Goal: Task Accomplishment & Management: Use online tool/utility

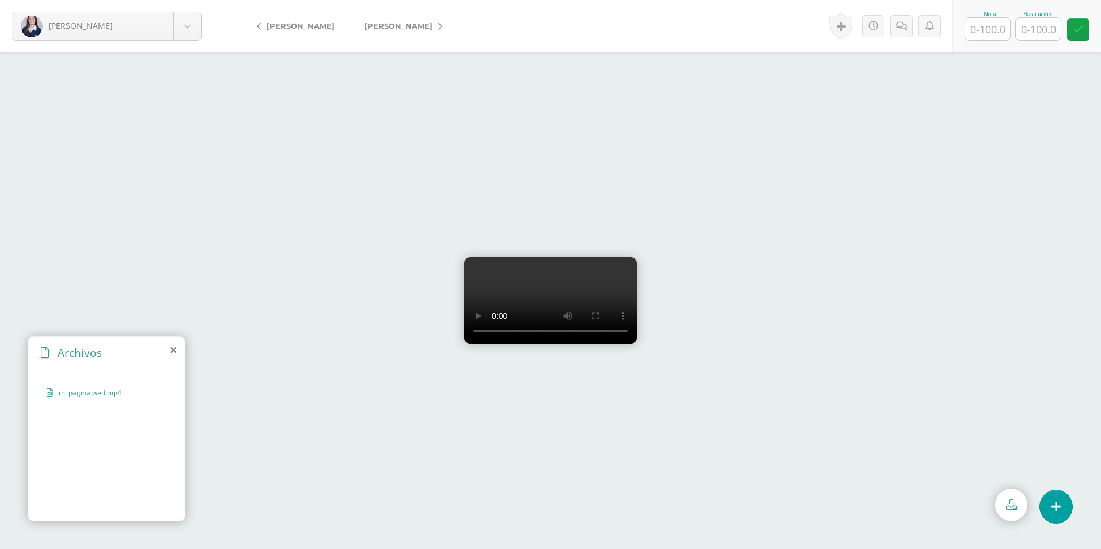
click at [999, 23] on input "text" at bounding box center [987, 29] width 45 height 22
type input "100"
click at [904, 21] on icon at bounding box center [901, 26] width 11 height 10
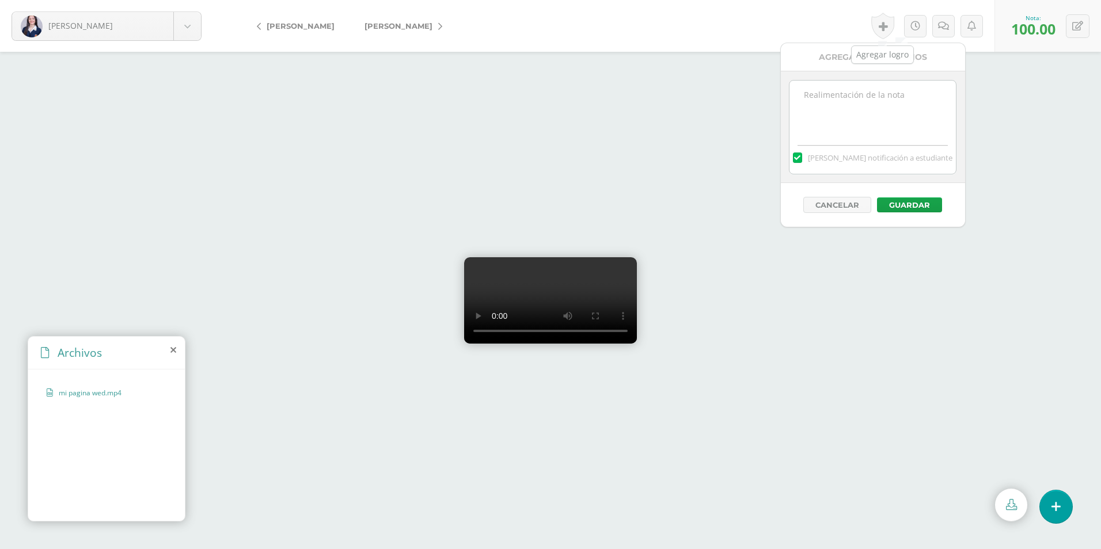
click at [876, 103] on textarea at bounding box center [872, 110] width 166 height 58
type textarea "¡Yo también amo mi clase!"
drag, startPoint x: 925, startPoint y: 202, endPoint x: 915, endPoint y: 196, distance: 11.7
click at [927, 203] on button "Guardar" at bounding box center [909, 205] width 65 height 15
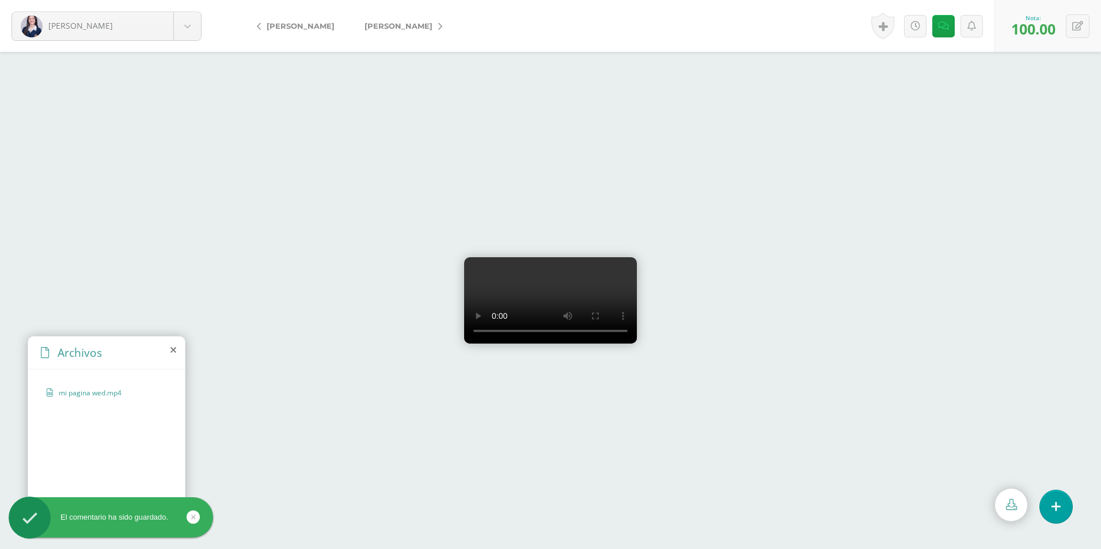
click at [409, 25] on span "[PERSON_NAME]" at bounding box center [399, 25] width 68 height 9
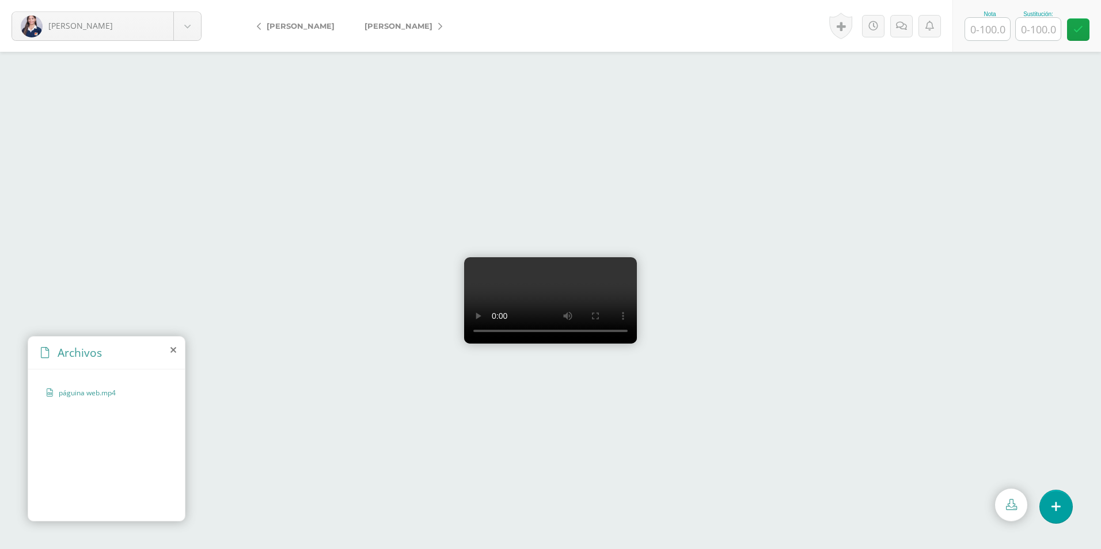
drag, startPoint x: 1001, startPoint y: 29, endPoint x: 1000, endPoint y: 23, distance: 6.4
click at [1000, 28] on input "text" at bounding box center [987, 29] width 45 height 22
type input "100"
click at [445, 26] on link "[PERSON_NAME]" at bounding box center [401, 26] width 102 height 28
click at [637, 284] on video at bounding box center [550, 300] width 173 height 86
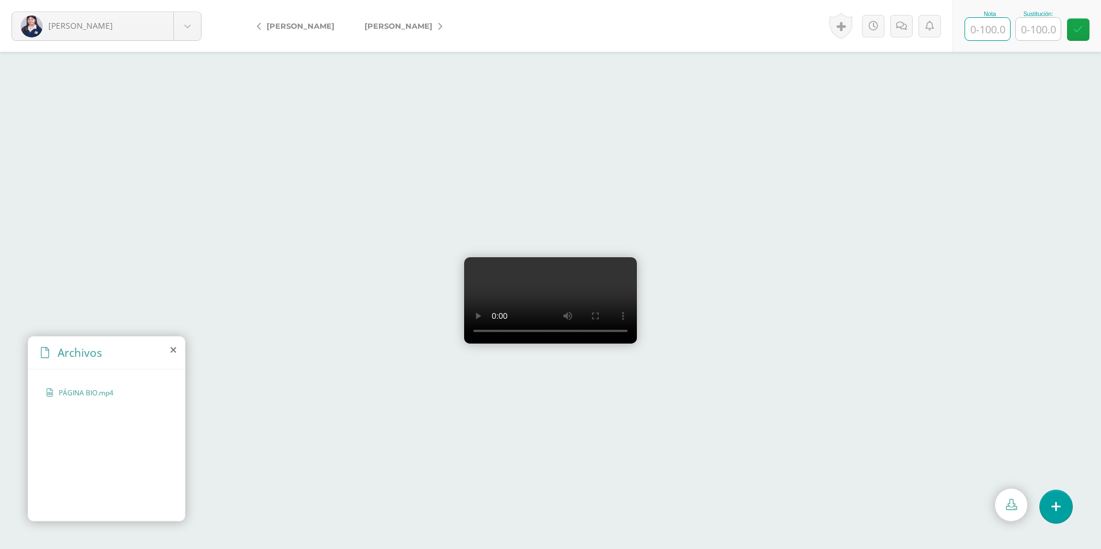
click at [993, 37] on input "text" at bounding box center [987, 29] width 45 height 22
type input "100"
click at [434, 18] on form "[PERSON_NAME] [PERSON_NAME] [PERSON_NAME][GEOGRAPHIC_DATA] [PERSON_NAME] [PERSO…" at bounding box center [550, 26] width 1101 height 52
drag, startPoint x: 430, startPoint y: 22, endPoint x: 420, endPoint y: 27, distance: 11.1
click at [430, 22] on link "[PERSON_NAME]" at bounding box center [401, 26] width 102 height 28
